Goal: Task Accomplishment & Management: Use online tool/utility

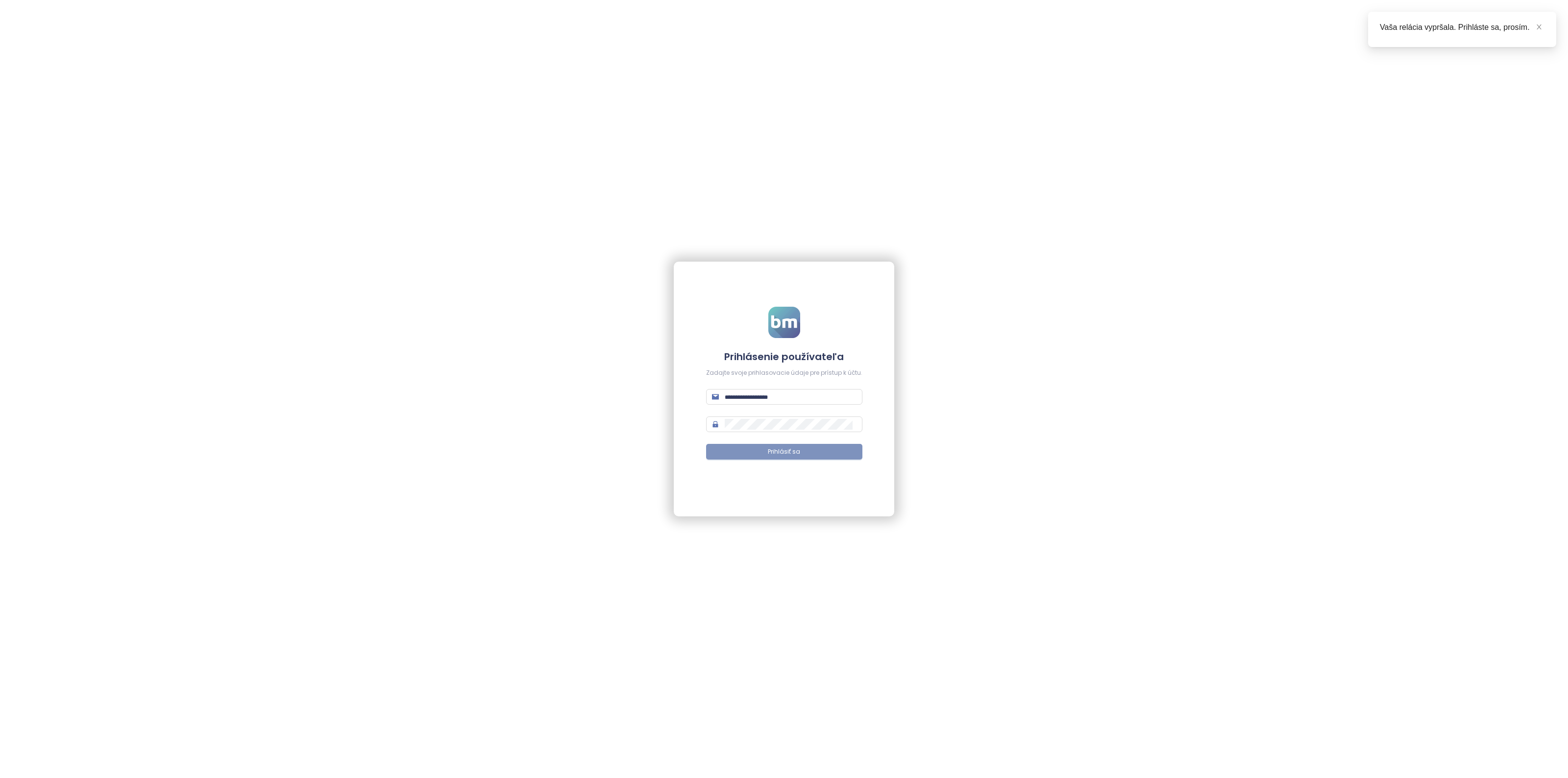
type input "**********"
click at [754, 453] on button "Prihlásiť sa" at bounding box center [784, 452] width 156 height 16
